Goal: Task Accomplishment & Management: Use online tool/utility

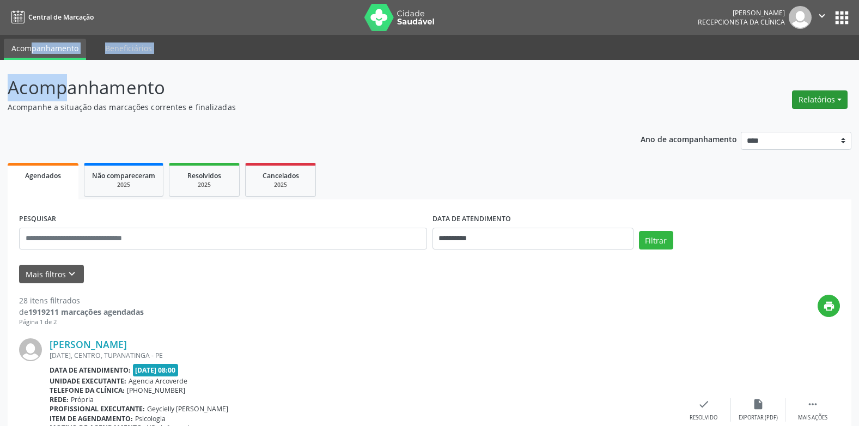
click at [842, 100] on button "Relatórios" at bounding box center [820, 99] width 56 height 19
click at [794, 123] on link "Agendamentos" at bounding box center [789, 122] width 117 height 15
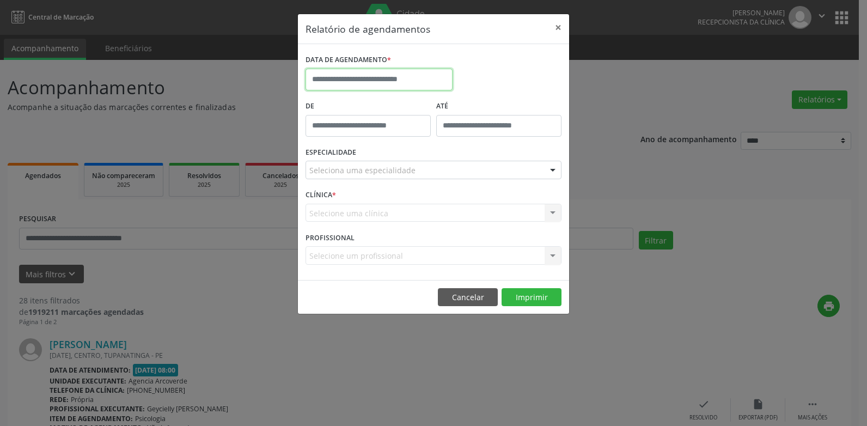
click at [395, 87] on input "text" at bounding box center [379, 80] width 147 height 22
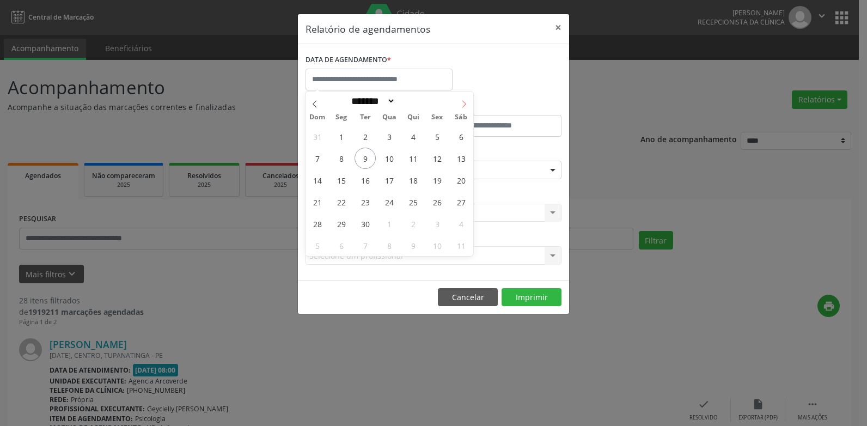
click at [462, 105] on icon at bounding box center [464, 104] width 8 height 8
select select "*"
click at [391, 135] on span "1" at bounding box center [389, 136] width 21 height 21
type input "**********"
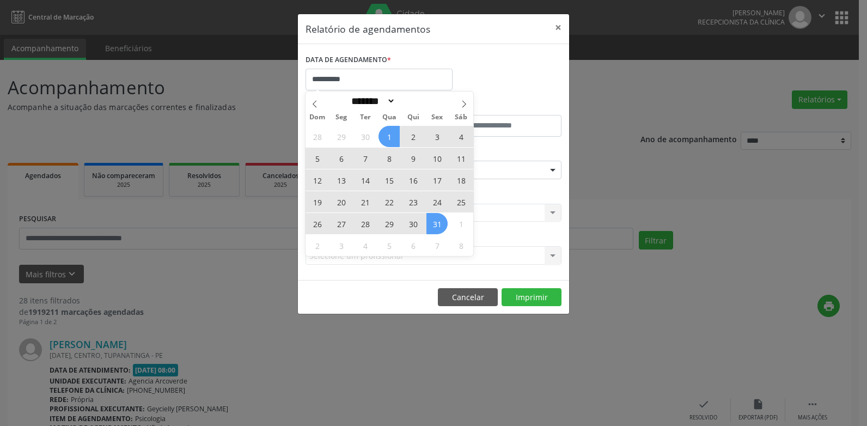
click at [429, 221] on span "31" at bounding box center [437, 223] width 21 height 21
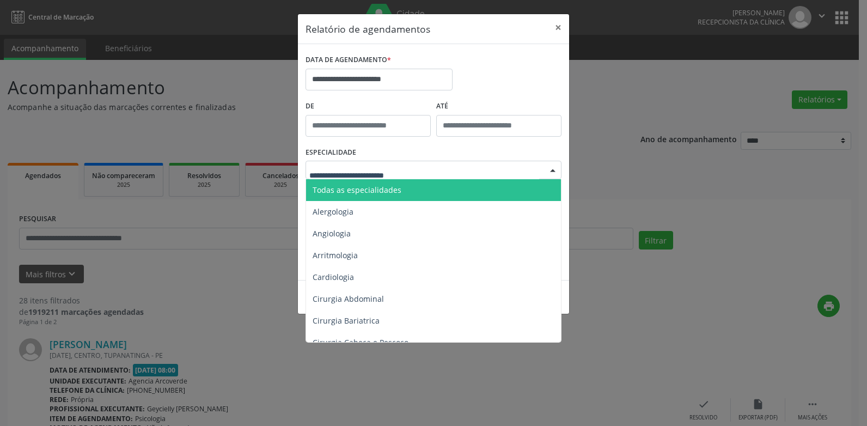
click at [366, 190] on span "Todas as especialidades" at bounding box center [357, 190] width 89 height 10
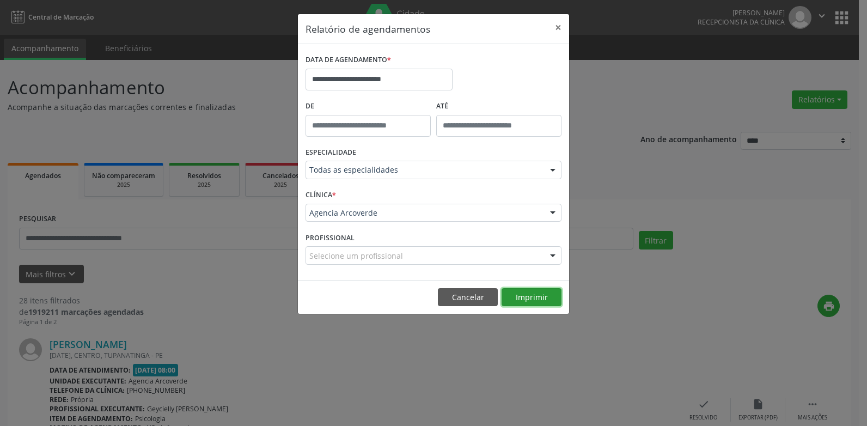
click at [528, 299] on button "Imprimir" at bounding box center [532, 297] width 60 height 19
click at [472, 306] on button "Cancelar" at bounding box center [468, 297] width 60 height 19
